Goal: Task Accomplishment & Management: Manage account settings

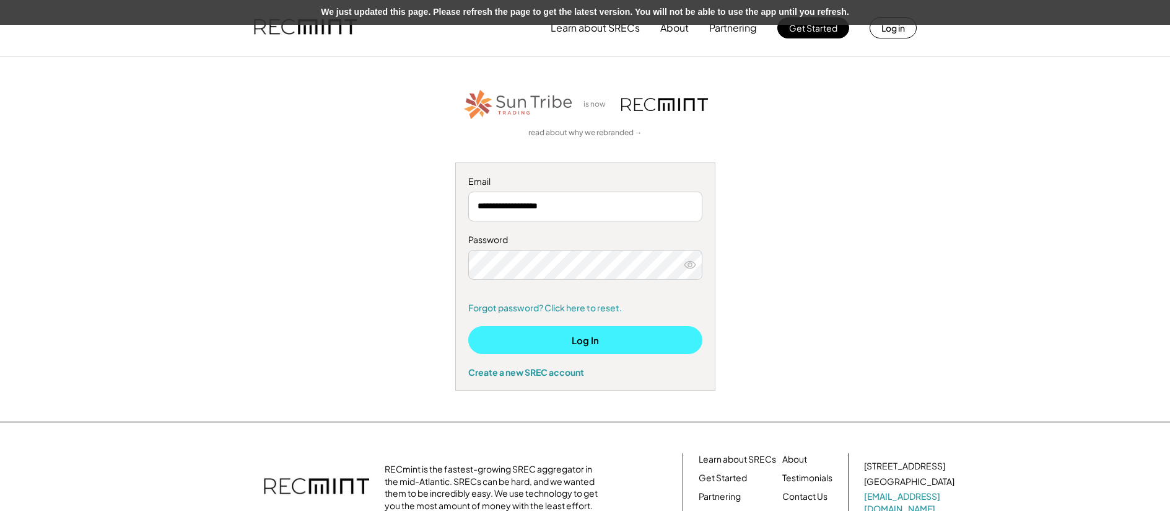
click at [601, 339] on button "Log In" at bounding box center [585, 340] width 234 height 28
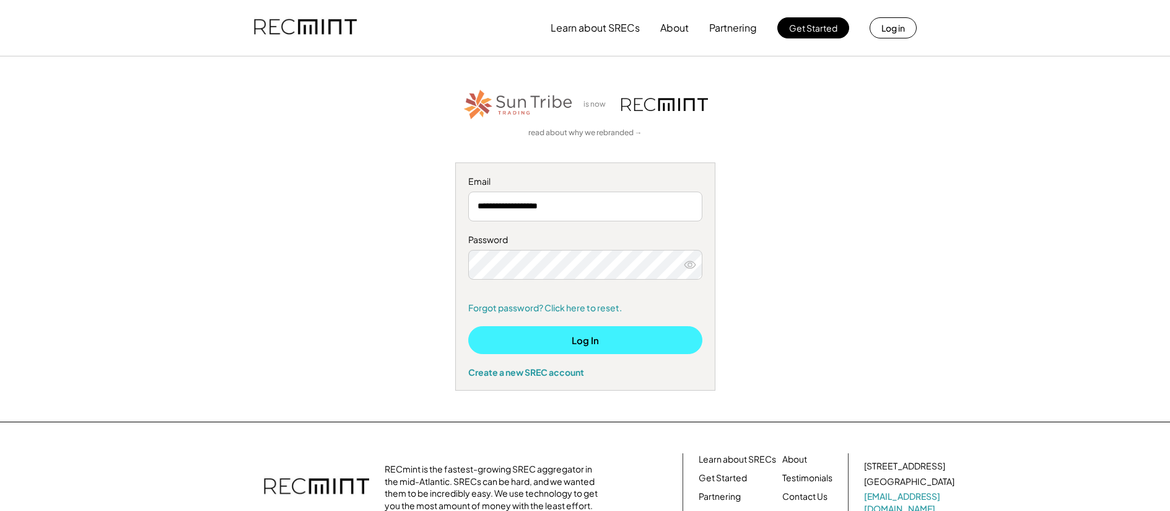
drag, startPoint x: 602, startPoint y: 337, endPoint x: 670, endPoint y: 325, distance: 69.2
click at [602, 337] on button "Log In" at bounding box center [585, 340] width 234 height 28
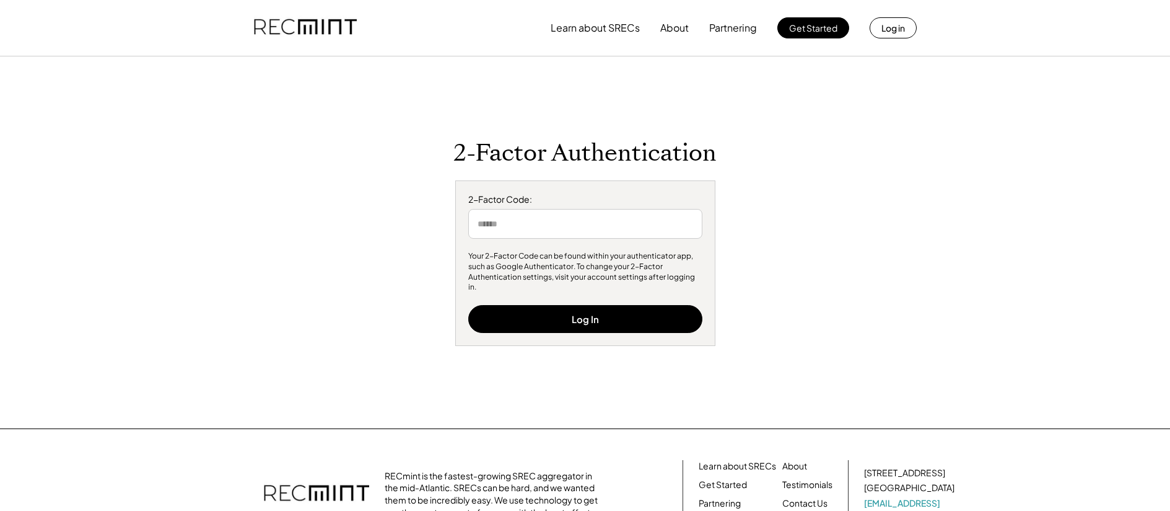
click at [575, 237] on input "input" at bounding box center [585, 224] width 234 height 30
click at [567, 234] on input "input" at bounding box center [585, 224] width 234 height 30
click at [568, 232] on input "input" at bounding box center [585, 224] width 234 height 30
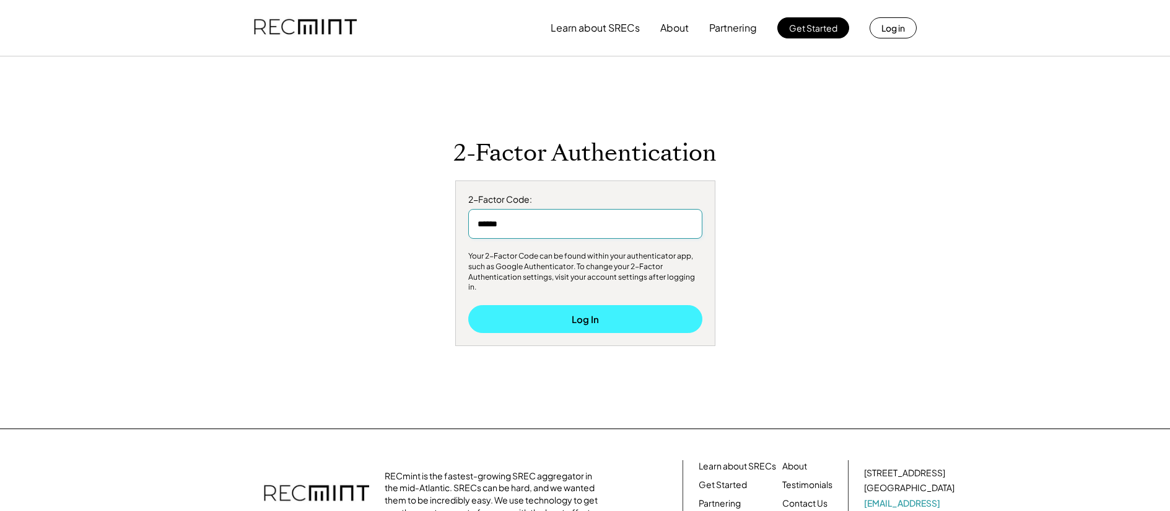
type input "******"
click at [606, 311] on button "Log In" at bounding box center [585, 319] width 234 height 28
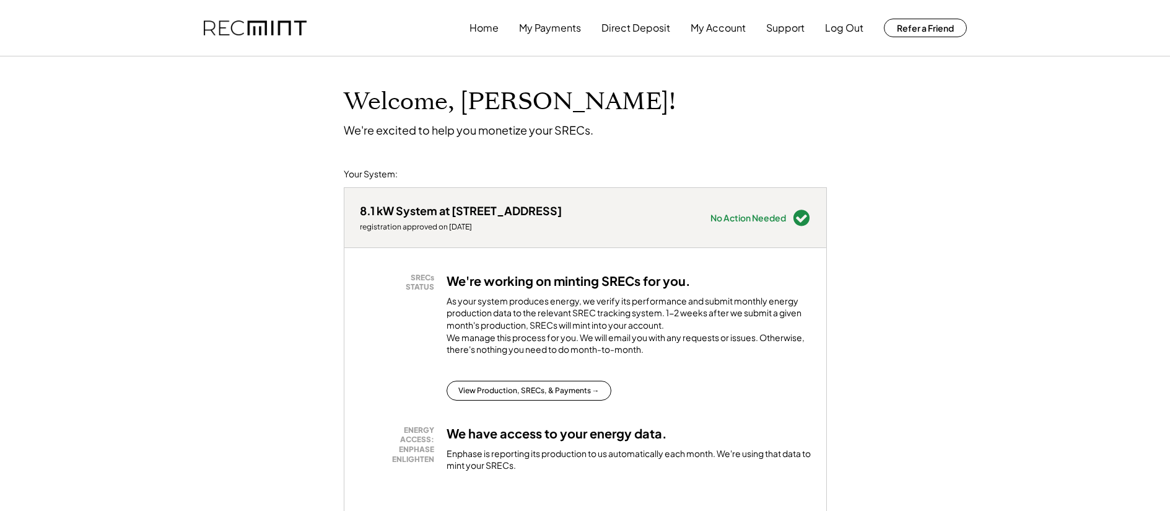
scroll to position [14, 0]
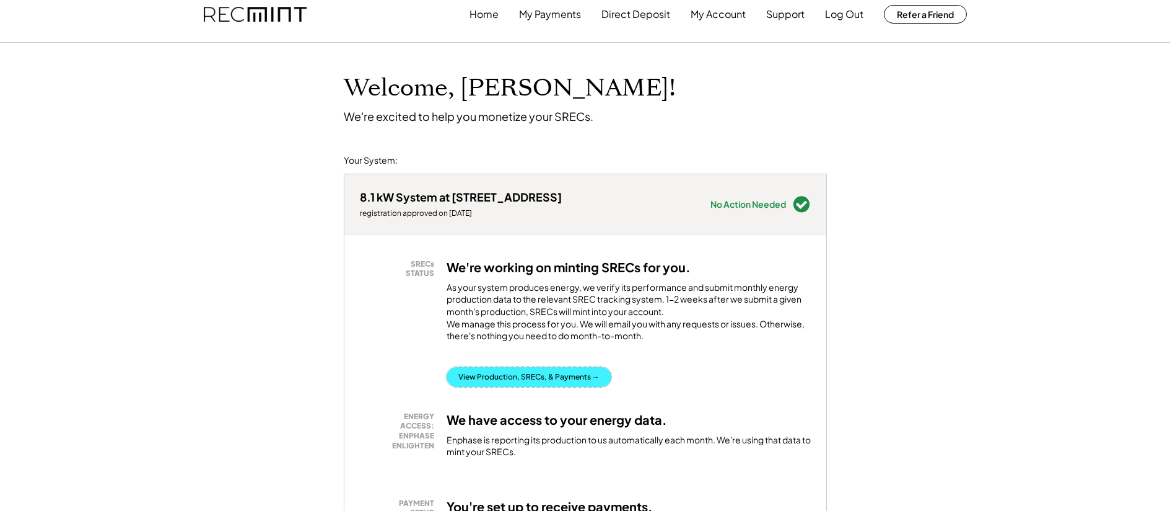
click at [550, 387] on button "View Production, SRECs, & Payments →" at bounding box center [529, 377] width 165 height 20
